Goal: Communication & Community: Answer question/provide support

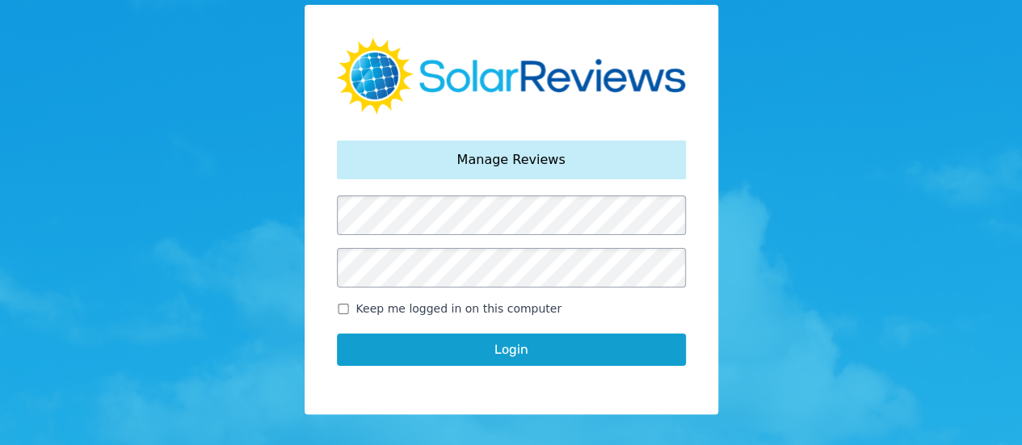
drag, startPoint x: 344, startPoint y: 308, endPoint x: 394, endPoint y: 337, distance: 57.9
click at [344, 309] on input "Keep me logged in on this computer" at bounding box center [343, 309] width 13 height 11
checkbox input "true"
click at [436, 348] on button "Login" at bounding box center [511, 350] width 349 height 32
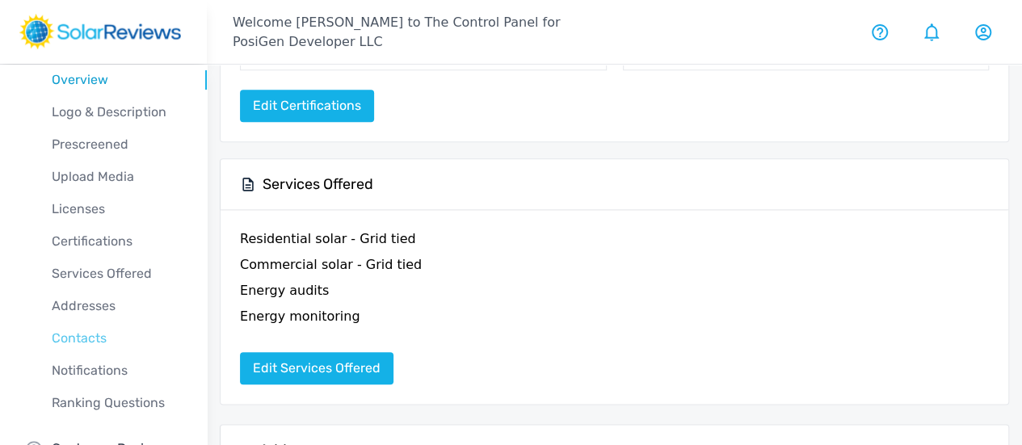
scroll to position [103, 0]
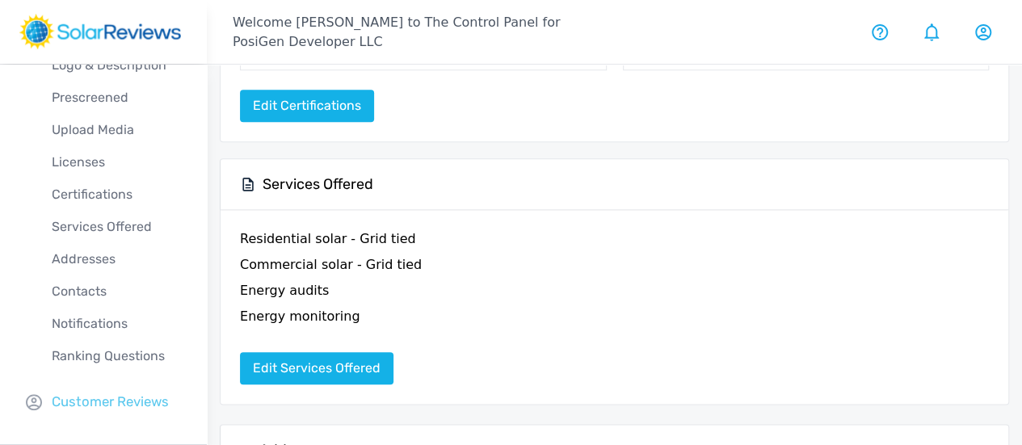
click at [116, 401] on p "Customer Reviews" at bounding box center [110, 402] width 117 height 20
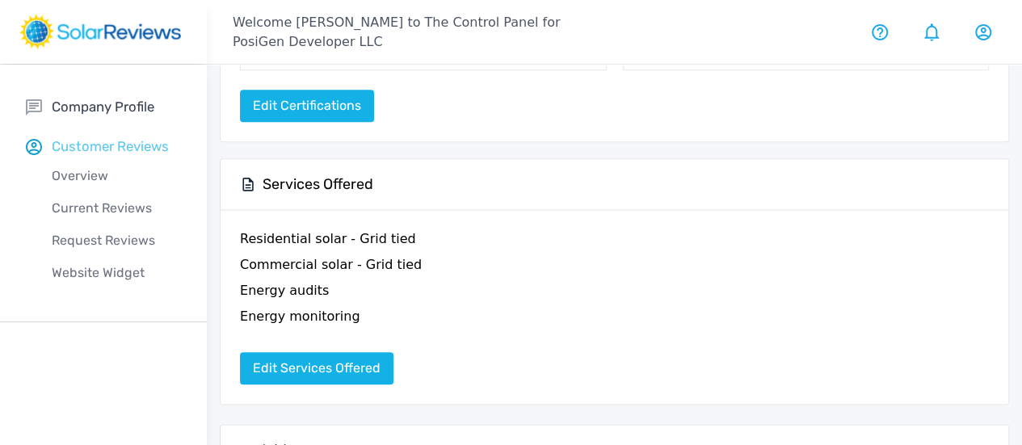
scroll to position [0, 0]
click at [82, 175] on p "Overview" at bounding box center [116, 175] width 181 height 19
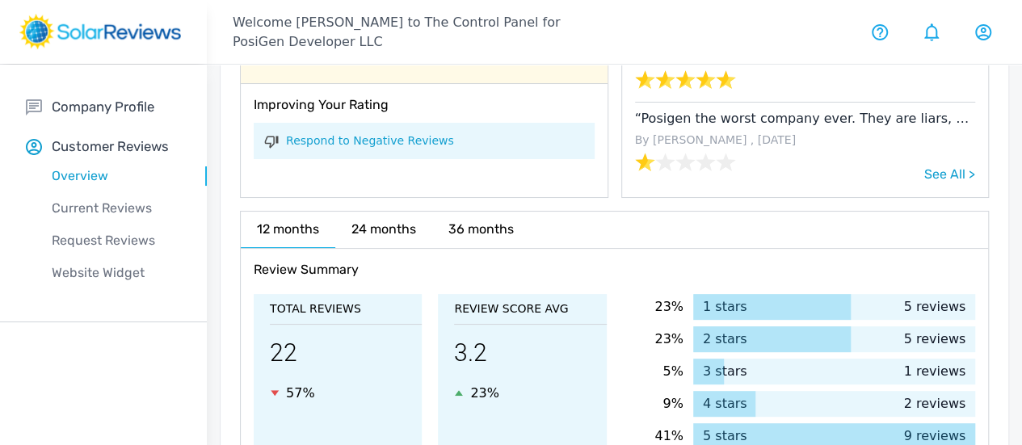
scroll to position [15, 0]
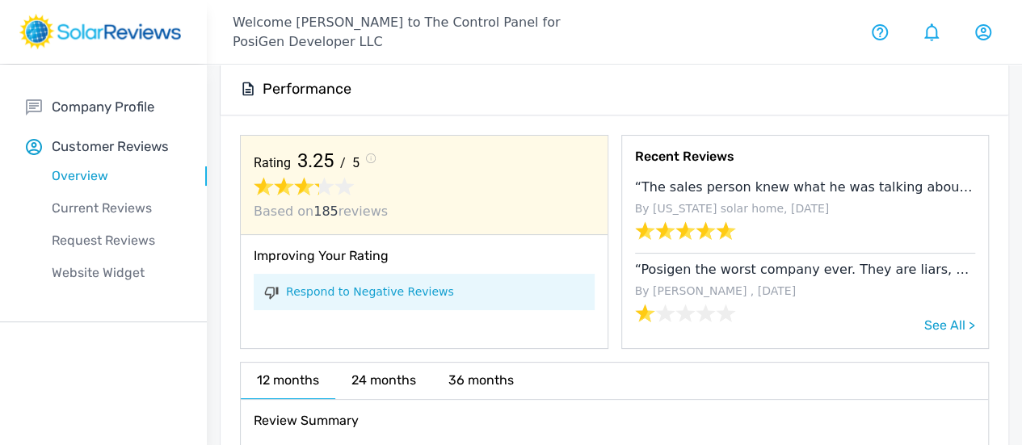
click at [359, 294] on link "Respond to Negative Reviews" at bounding box center [370, 292] width 168 height 17
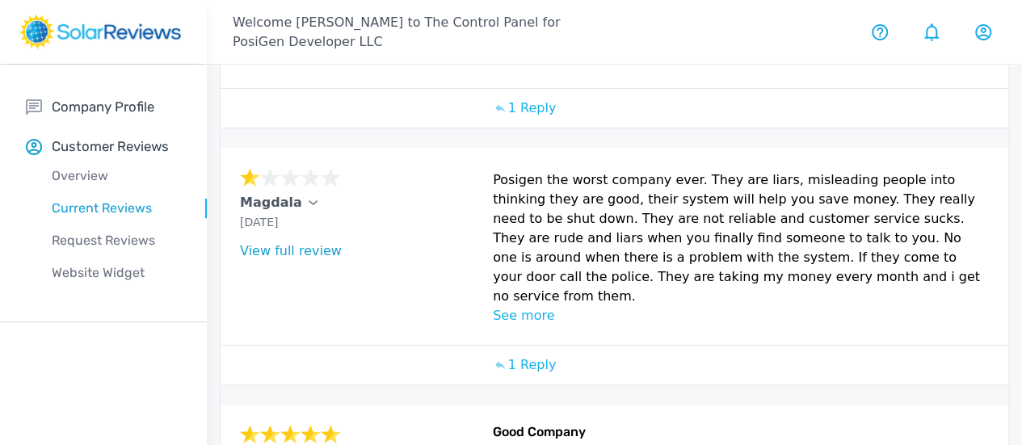
scroll to position [323, 0]
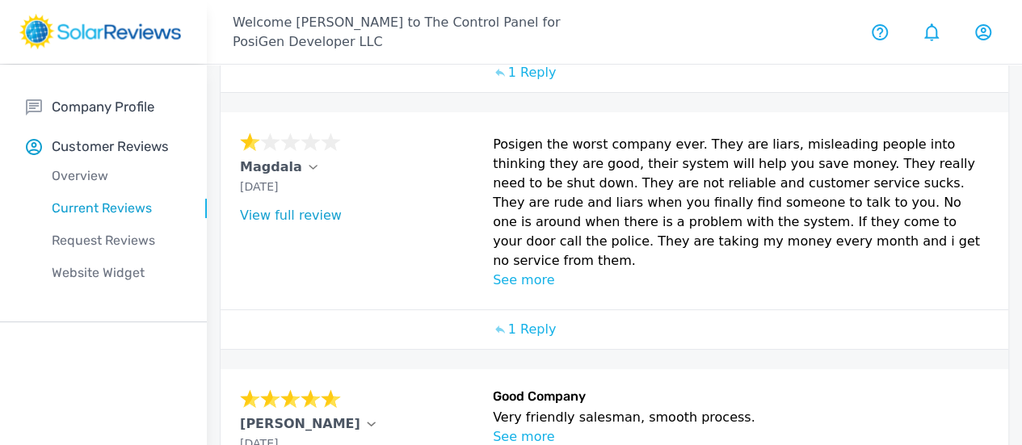
drag, startPoint x: 643, startPoint y: 314, endPoint x: 406, endPoint y: 170, distance: 277.7
click at [406, 170] on div "Magdala [DATE] What type of installation was this? no answer What year was your…" at bounding box center [615, 210] width 788 height 197
copy p "Posigen the worst company ever. They are liars, misleading people into thinking…"
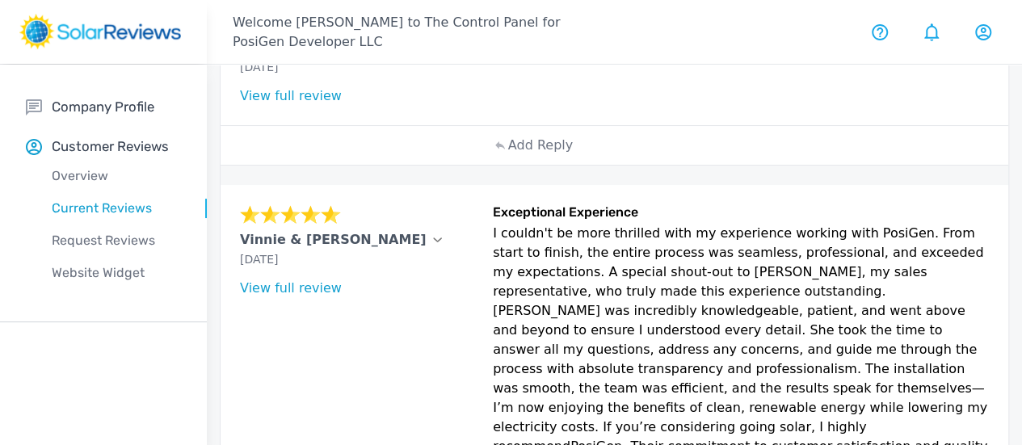
scroll to position [693, 0]
